Goal: Transaction & Acquisition: Subscribe to service/newsletter

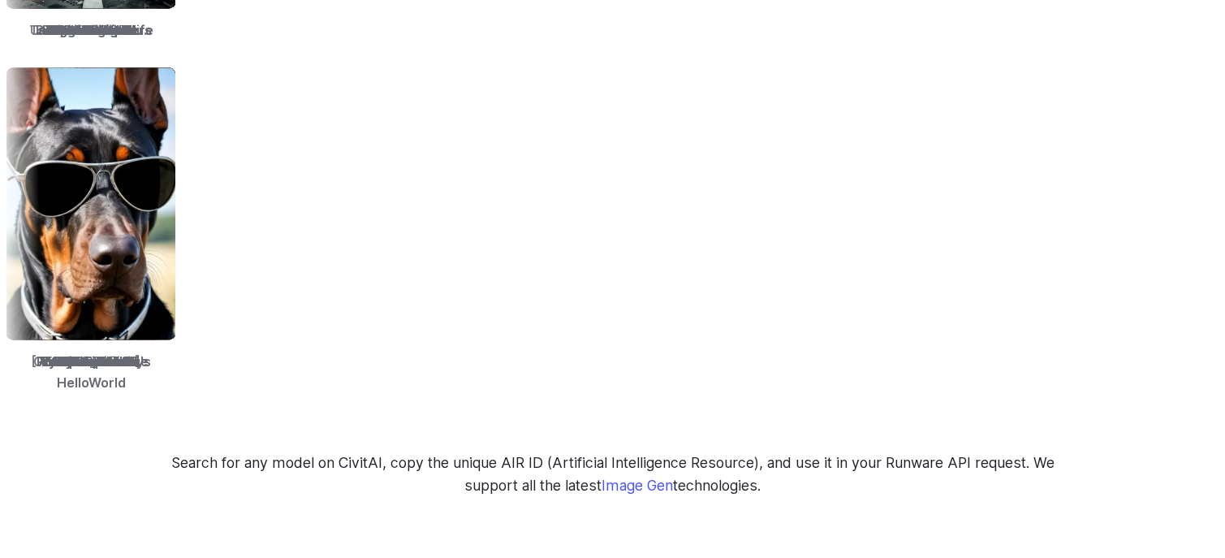
scroll to position [2354, 0]
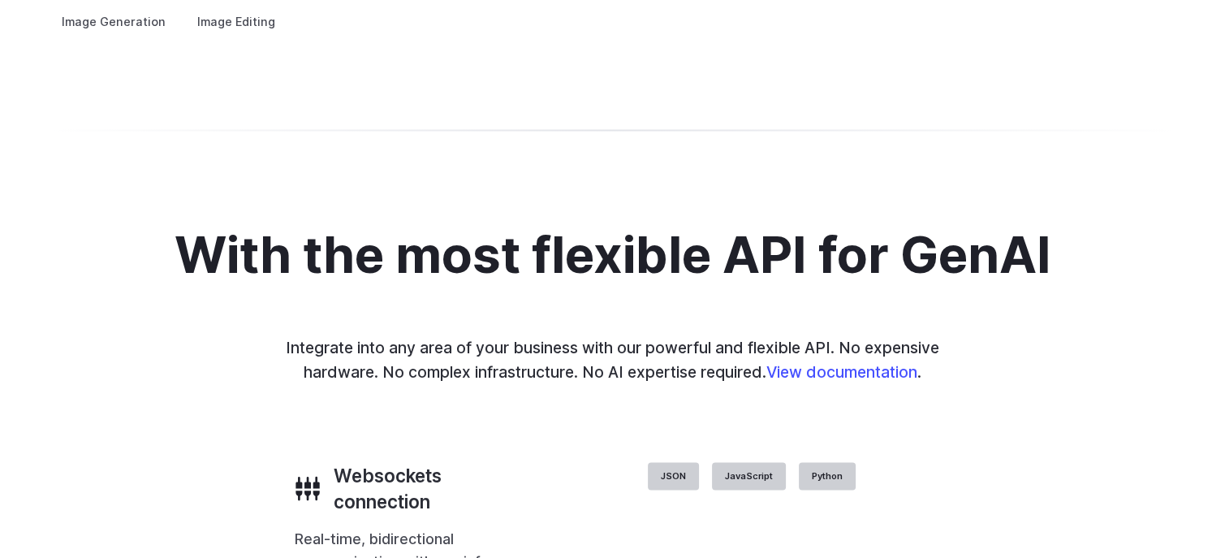
click at [0, 0] on summary "Product design" at bounding box center [0, 0] width 0 height 0
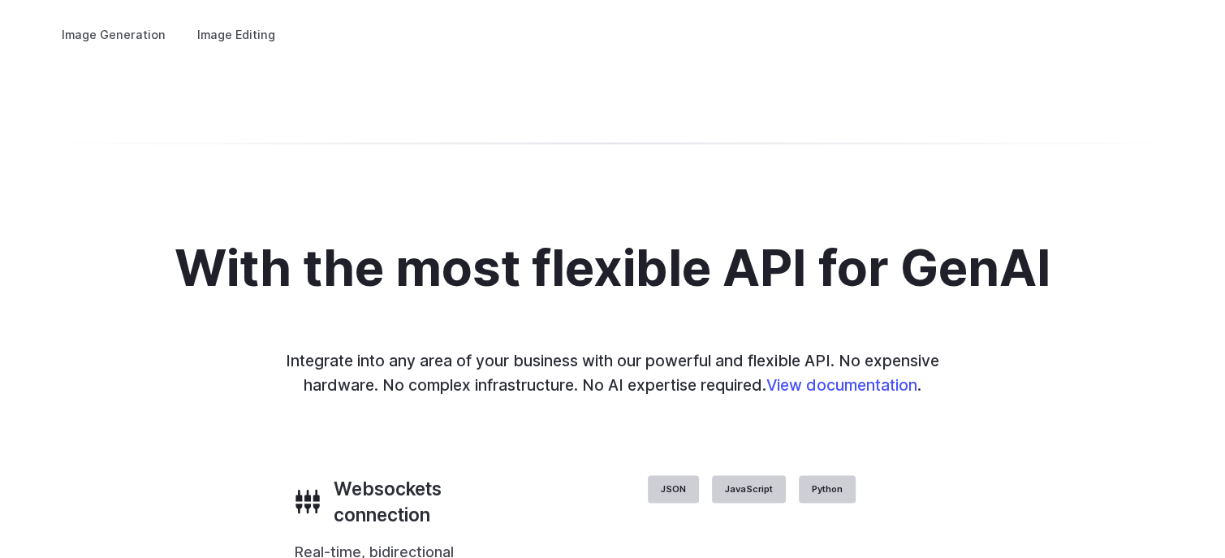
click at [0, 0] on p "Quickly design and visualize new product lines, accessories, or even fashion tr…" at bounding box center [0, 0] width 0 height 0
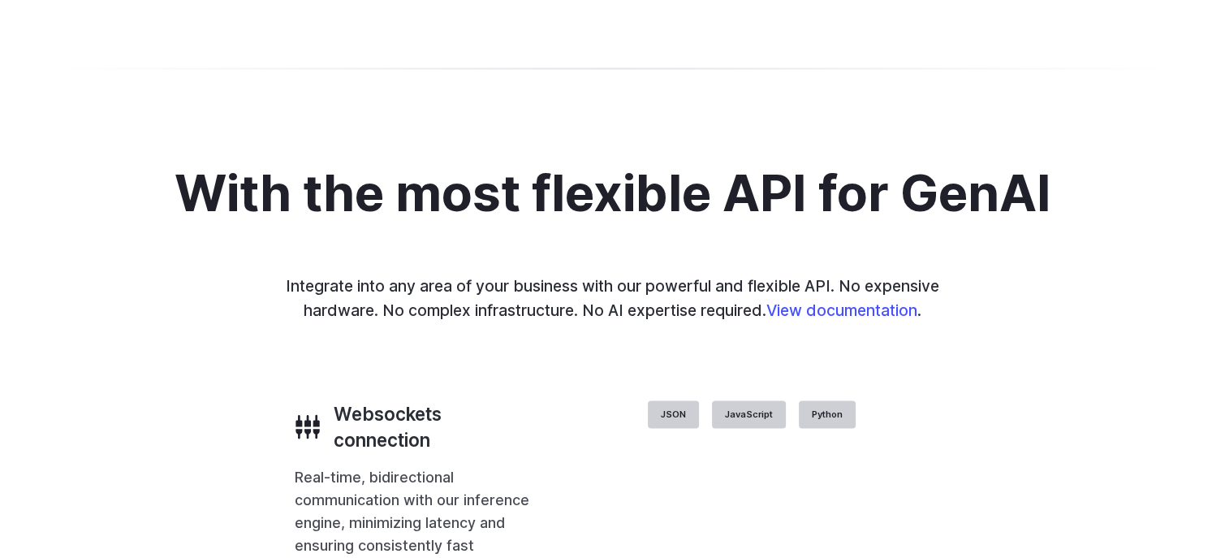
scroll to position [3234, 0]
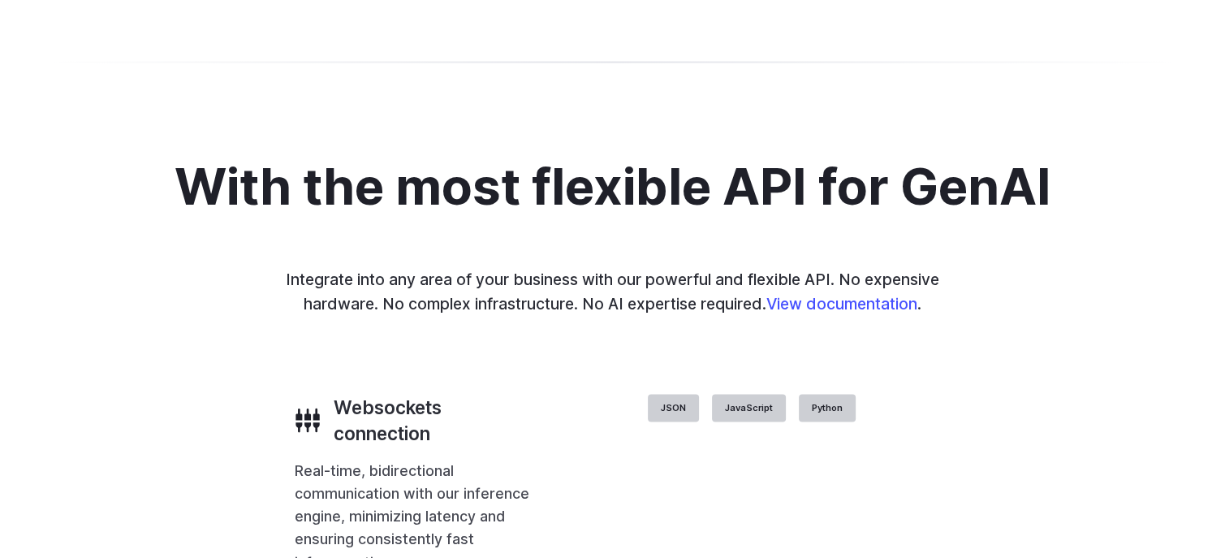
click at [0, 0] on summary "Personalized assets" at bounding box center [0, 0] width 0 height 0
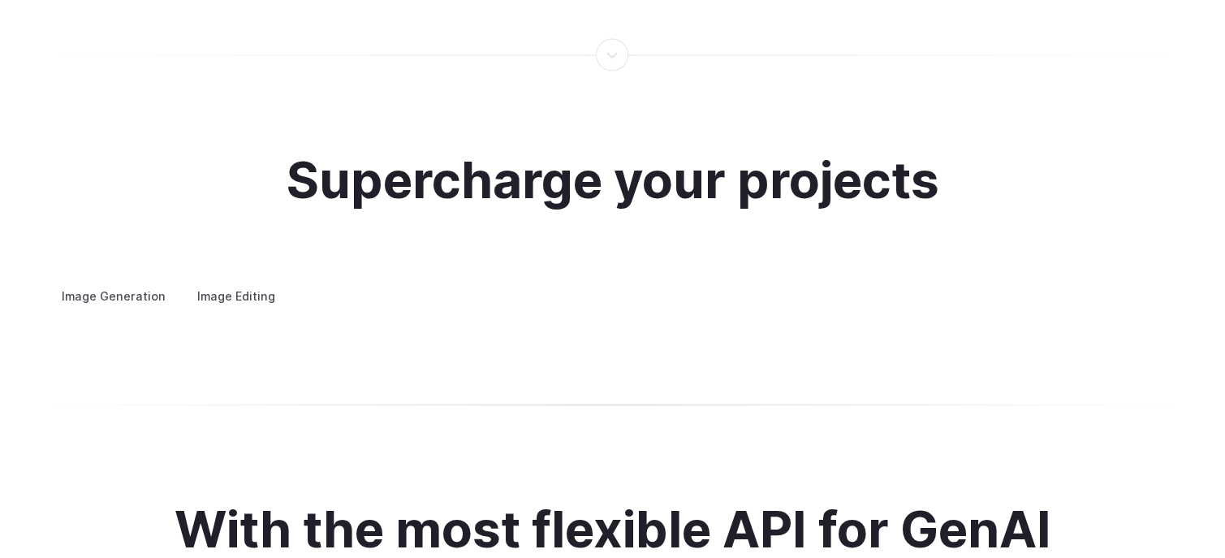
scroll to position [2910, 0]
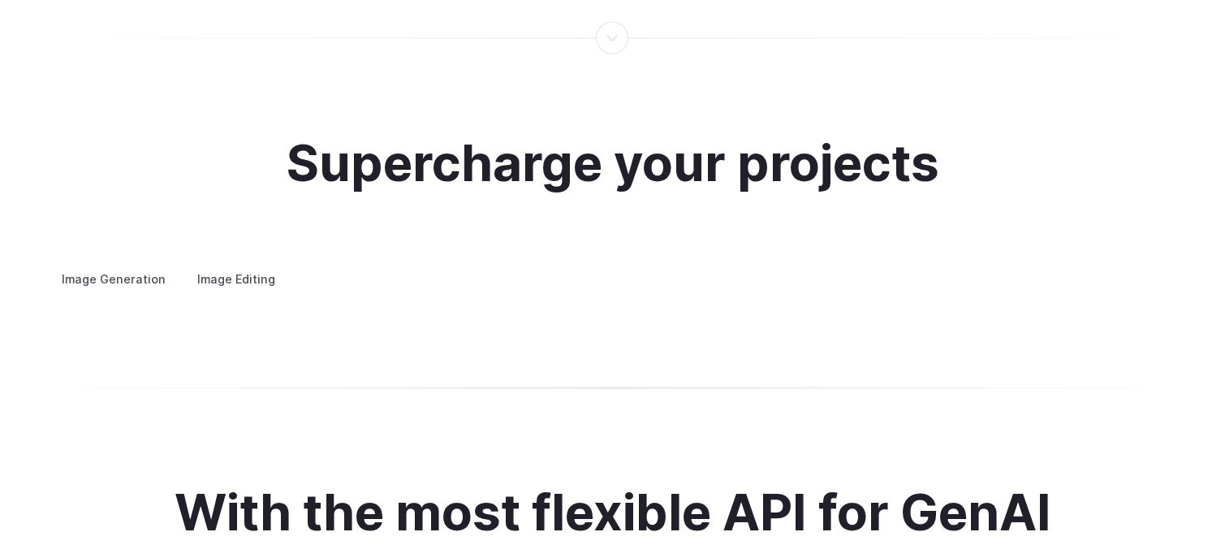
click at [0, 0] on summary "Custom avatars" at bounding box center [0, 0] width 0 height 0
click at [0, 0] on details "Custom avatars Create avatars in any style you desire – whether abstract, carto…" at bounding box center [0, 0] width 0 height 0
click at [0, 0] on p "Create avatars in any style you desire – whether abstract, cartoonish, or reali…" at bounding box center [0, 0] width 0 height 0
click at [0, 0] on h3 "Concept design" at bounding box center [0, 0] width 0 height 0
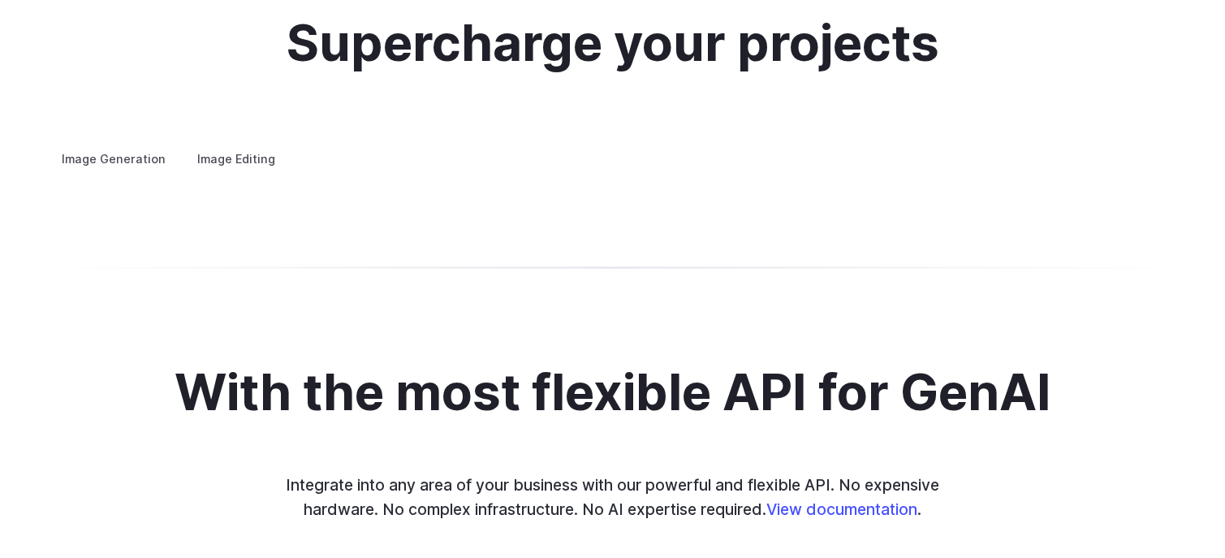
scroll to position [3072, 0]
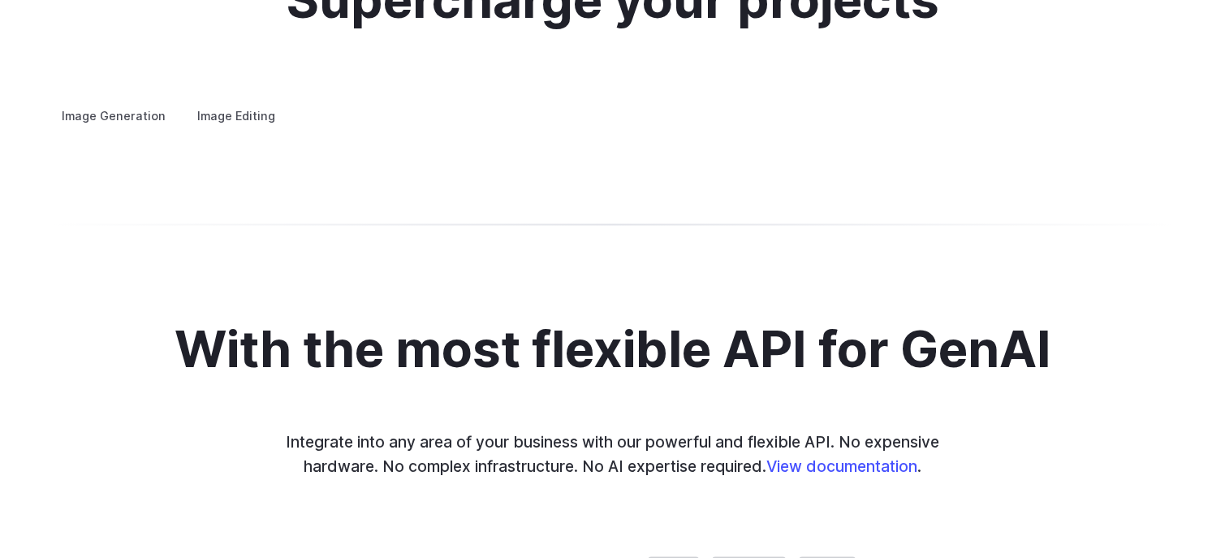
click at [0, 0] on h3 "Creative styling" at bounding box center [0, 0] width 0 height 0
click at [0, 0] on summary "Architecture" at bounding box center [0, 0] width 0 height 0
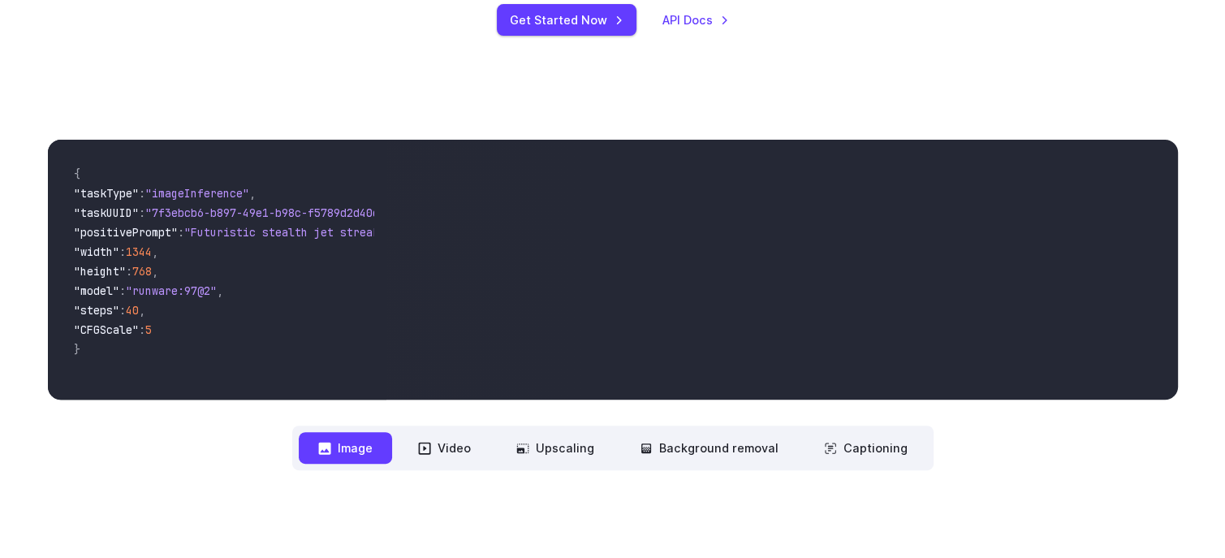
scroll to position [0, 0]
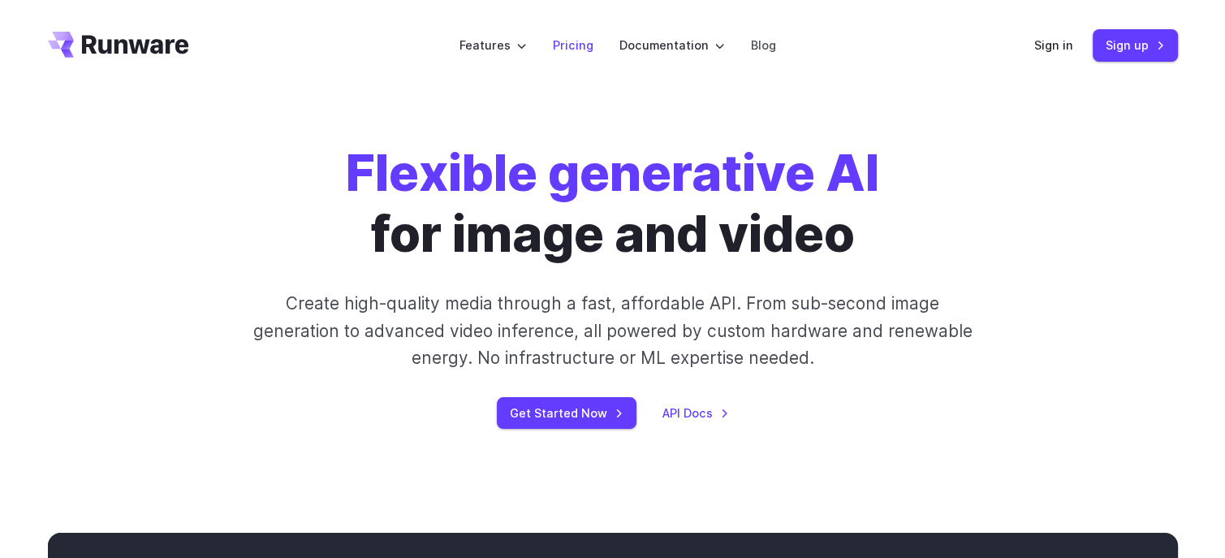
click at [585, 46] on link "Pricing" at bounding box center [573, 45] width 41 height 19
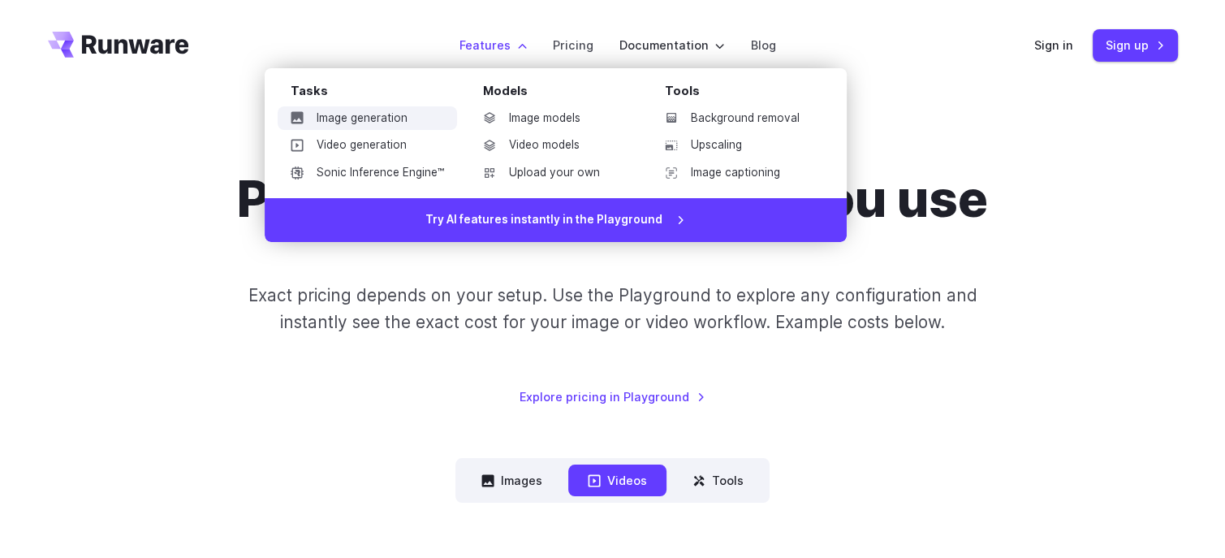
click at [386, 113] on link "Image generation" at bounding box center [367, 118] width 179 height 24
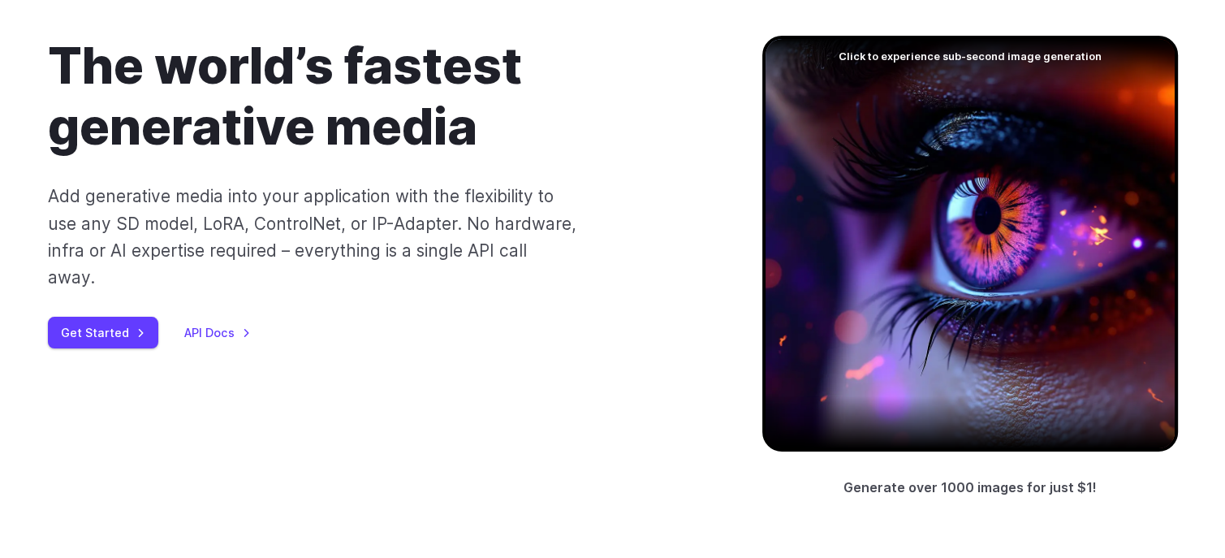
scroll to position [162, 0]
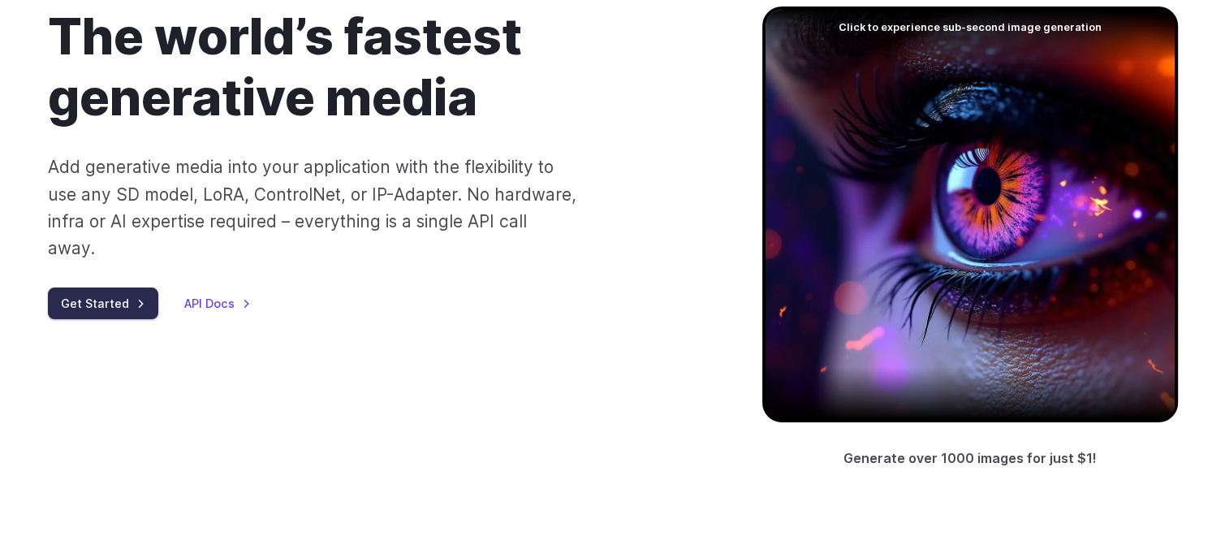
click at [101, 287] on link "Get Started" at bounding box center [103, 303] width 110 height 32
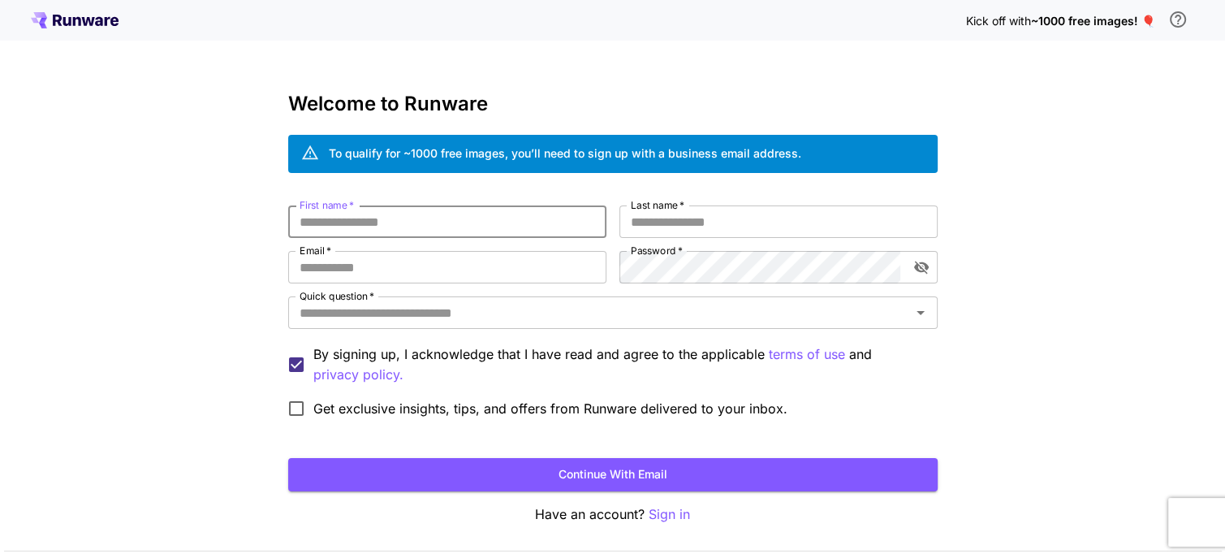
click at [338, 216] on input "First name   *" at bounding box center [447, 221] width 318 height 32
click at [86, 6] on div "Kick off with ~1000 free images! 🎈" at bounding box center [613, 20] width 1164 height 34
click at [84, 25] on icon at bounding box center [87, 21] width 13 height 9
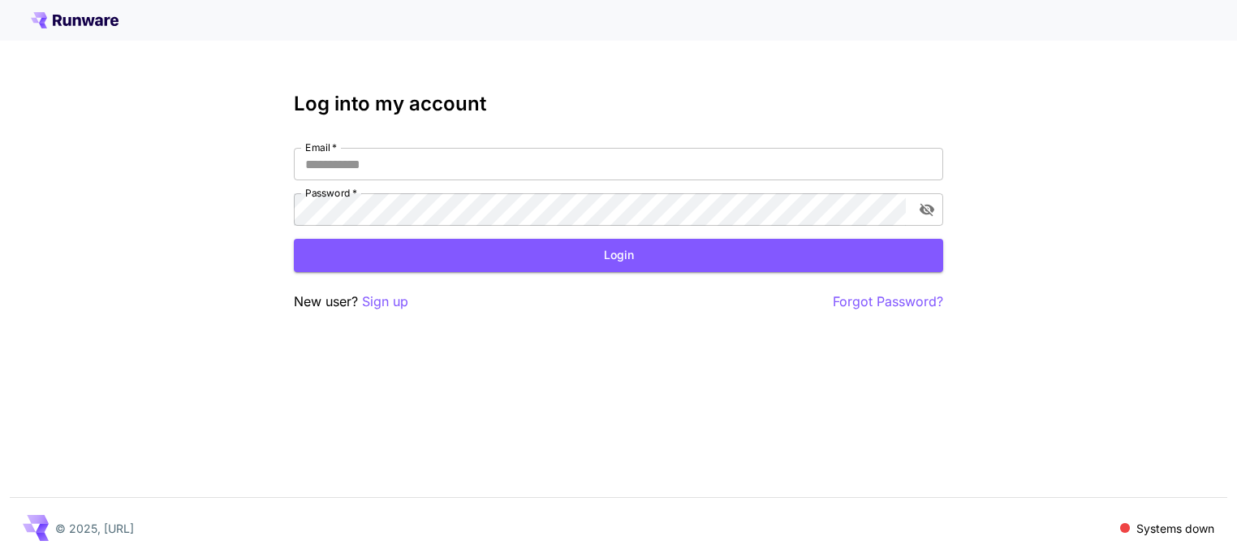
click at [88, 25] on icon at bounding box center [75, 20] width 88 height 16
